Goal: Transaction & Acquisition: Obtain resource

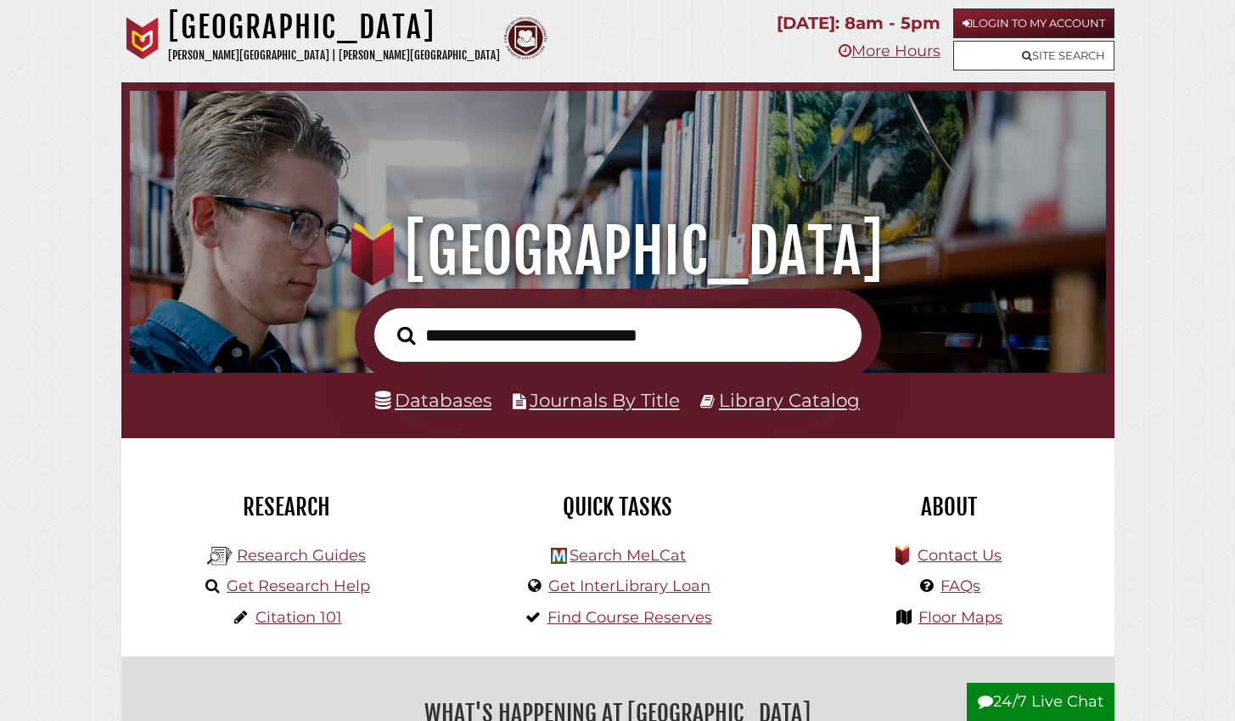
scroll to position [323, 968]
click at [476, 408] on link "Databases" at bounding box center [433, 400] width 116 height 22
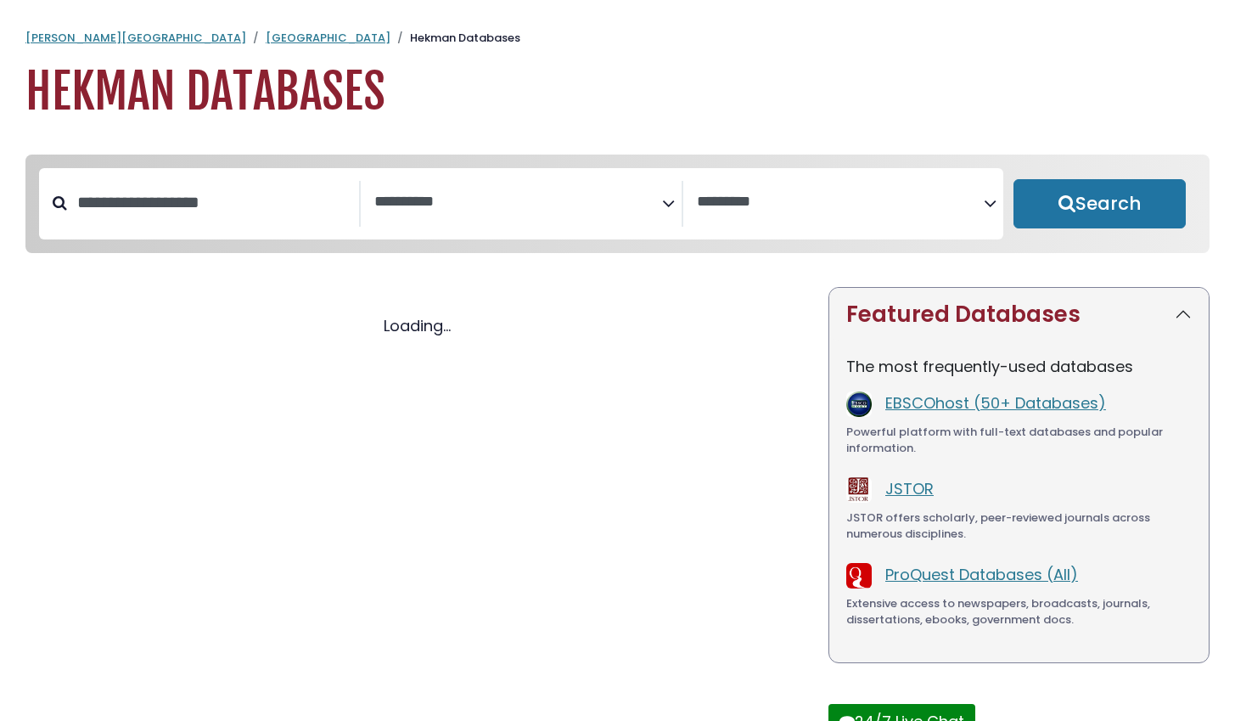
select select "Database Subject Filter"
select select "Database Vendors Filter"
select select "Database Subject Filter"
select select "Database Vendors Filter"
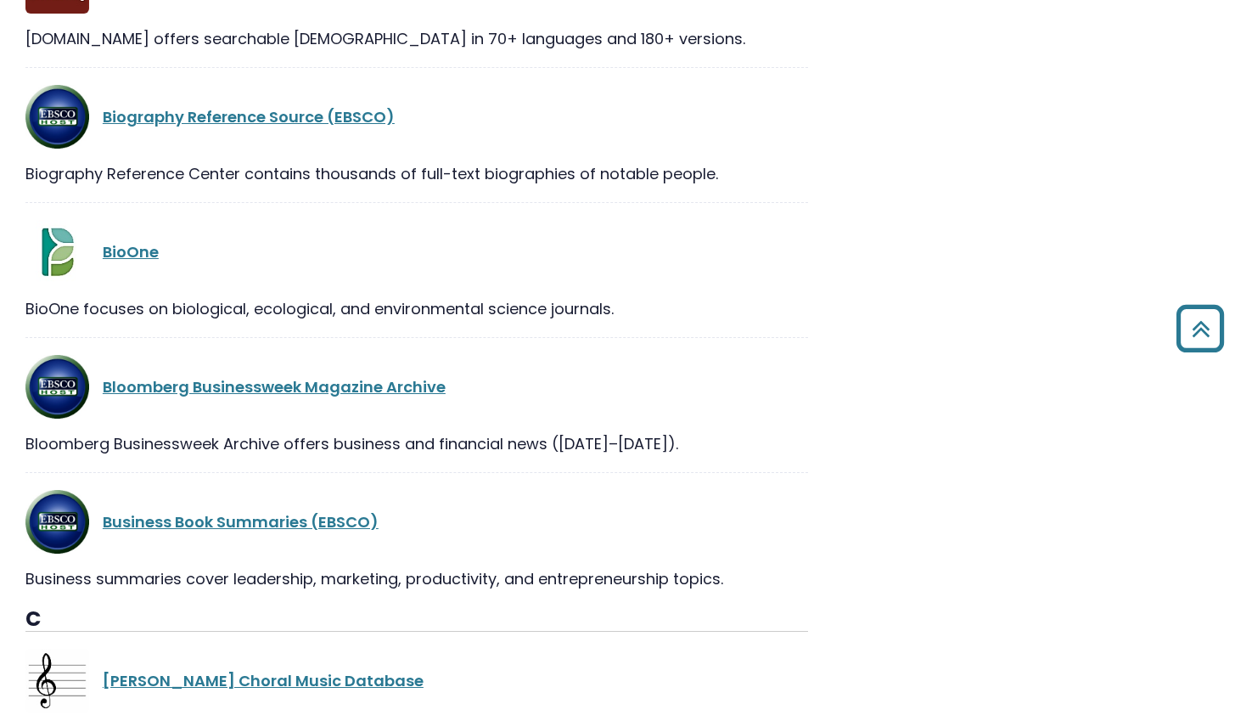
scroll to position [4436, 0]
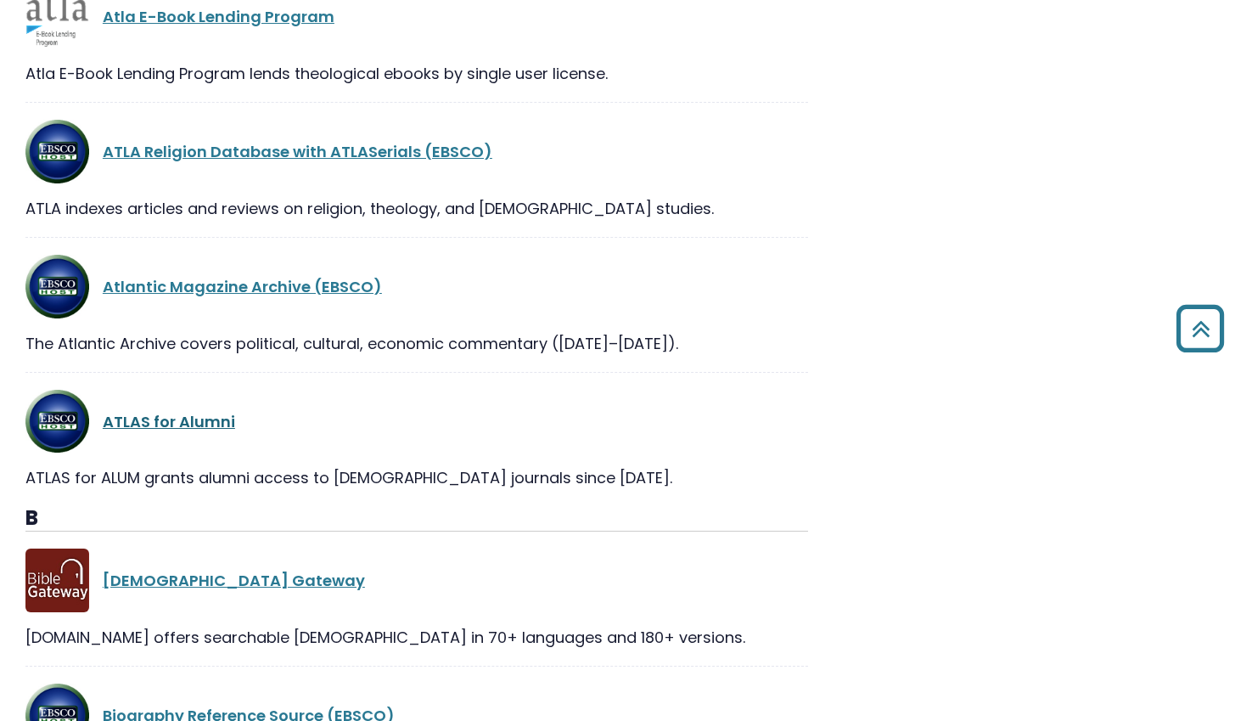
click at [173, 426] on link "ATLAS for Alumni" at bounding box center [169, 421] width 132 height 21
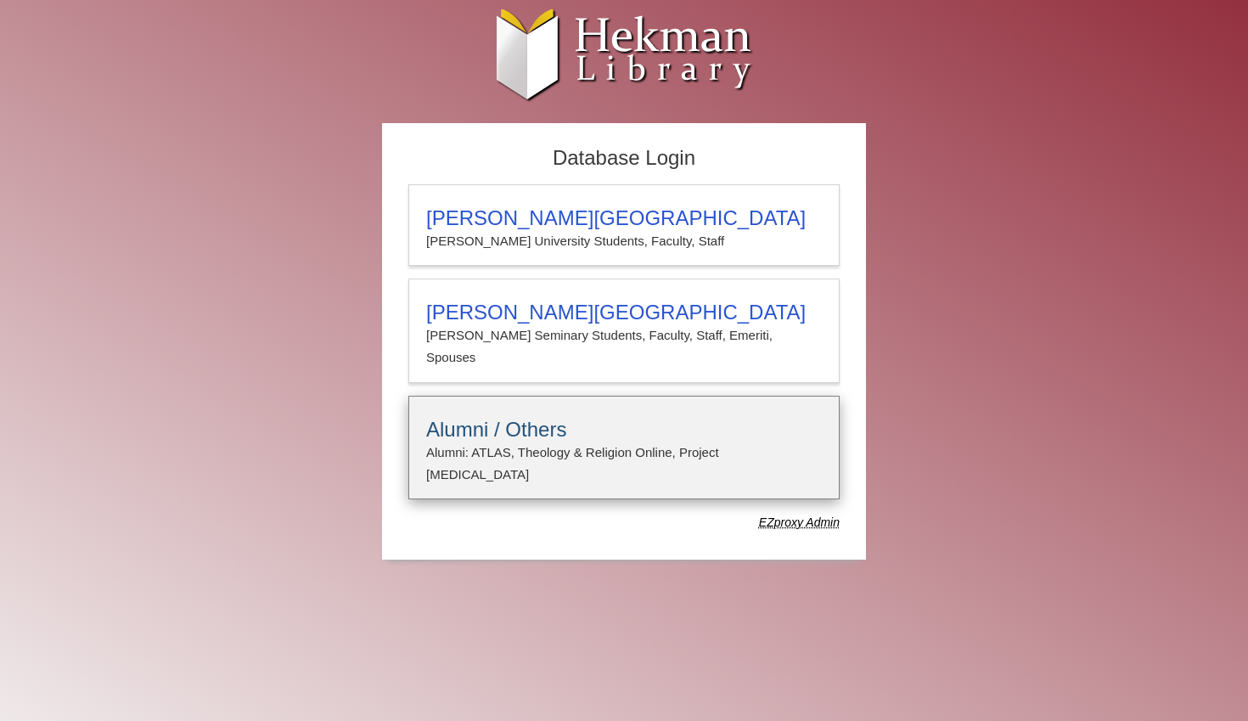
click at [517, 425] on h3 "Alumni / Others" at bounding box center [624, 430] width 396 height 24
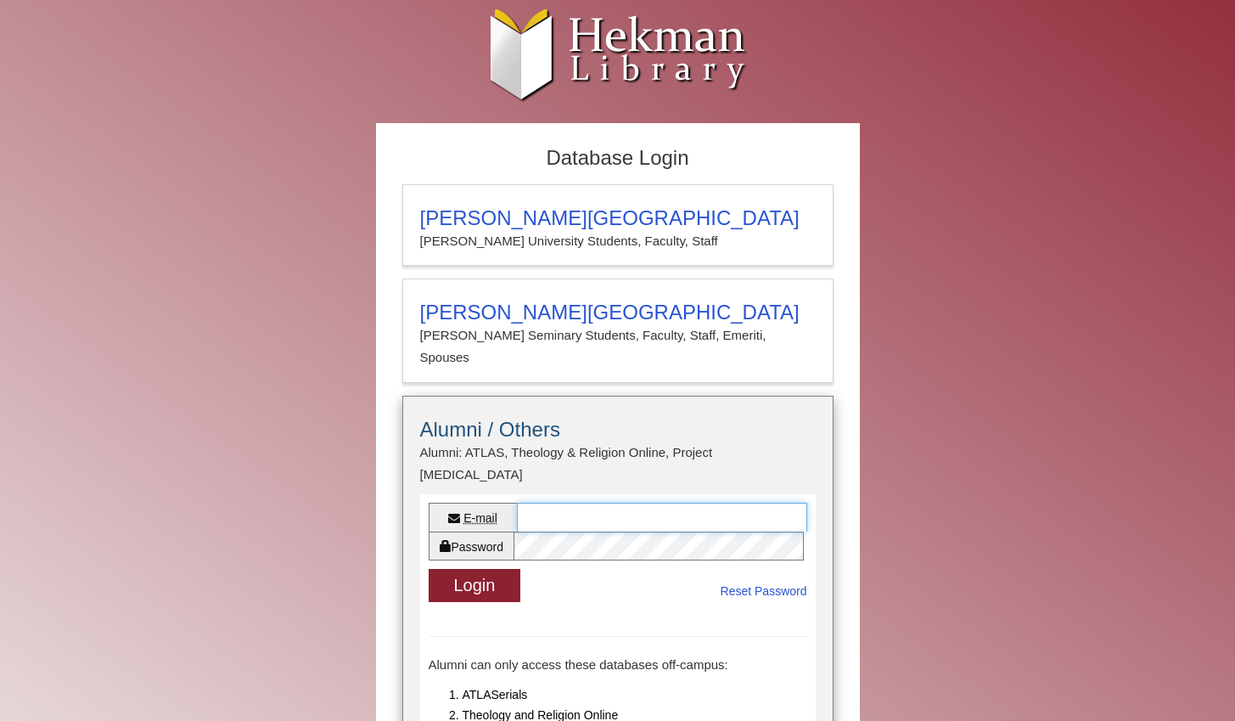
click at [586, 503] on input "E-mail" at bounding box center [662, 517] width 290 height 29
click at [556, 503] on input "E-mail" at bounding box center [662, 517] width 290 height 29
type input "**********"
click at [487, 569] on button "Login" at bounding box center [475, 585] width 93 height 33
